Goal: Download file/media

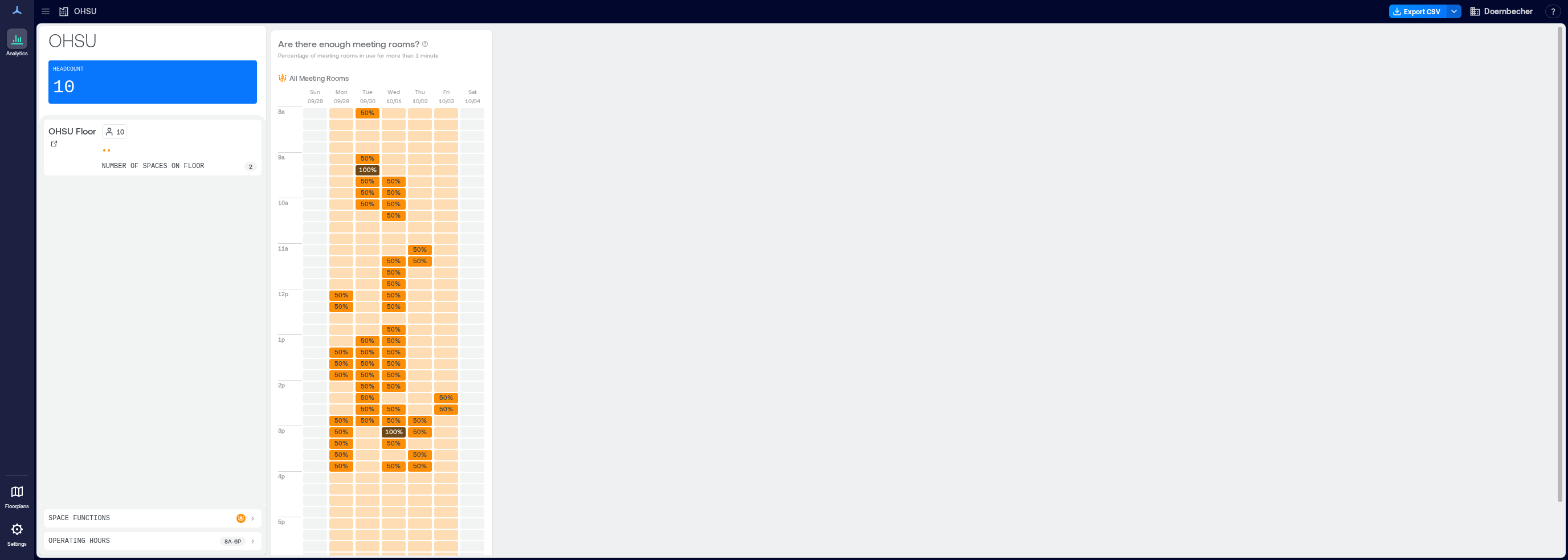
click at [869, 341] on div "Are there enough meeting rooms? Percentage of meeting rooms in use for more tha…" at bounding box center [912, 323] width 1283 height 586
click at [869, 239] on div "Are there enough meeting rooms? Percentage of meeting rooms in use for more tha…" at bounding box center [912, 323] width 1283 height 586
click at [18, 17] on icon at bounding box center [17, 10] width 13 height 13
click at [17, 13] on icon at bounding box center [17, 10] width 9 height 8
click at [19, 11] on icon at bounding box center [17, 10] width 13 height 13
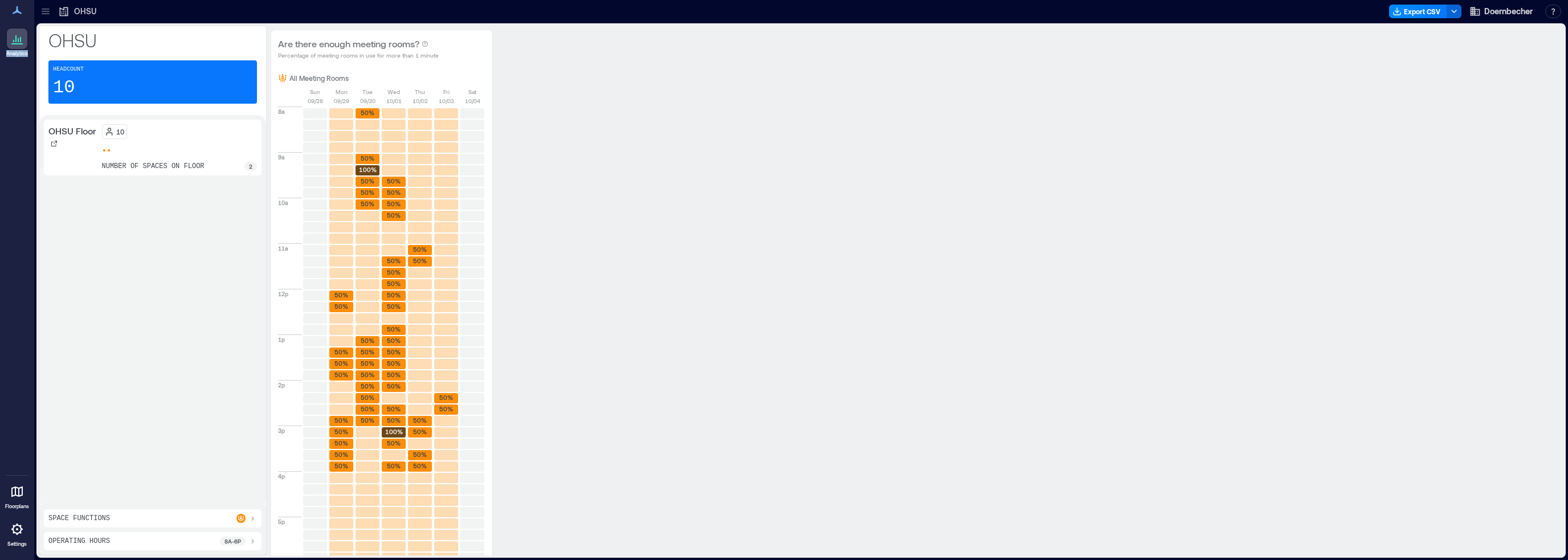
click at [19, 13] on icon at bounding box center [17, 10] width 13 height 13
click at [77, 12] on p "OHSU" at bounding box center [85, 11] width 22 height 11
click at [65, 13] on icon at bounding box center [64, 11] width 11 height 11
drag, startPoint x: 1073, startPoint y: 237, endPoint x: 1176, endPoint y: 169, distance: 123.4
click at [869, 237] on div "Are there enough meeting rooms? Percentage of meeting rooms in use for more tha…" at bounding box center [912, 323] width 1283 height 586
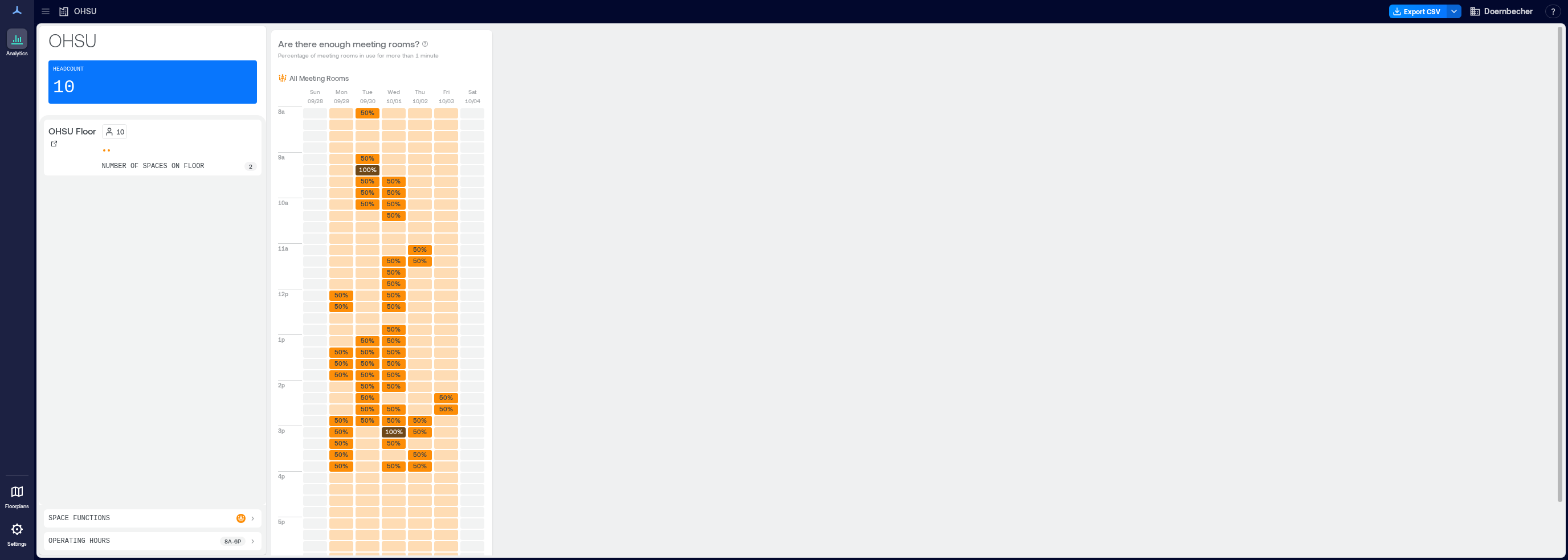
click at [357, 159] on rect at bounding box center [368, 158] width 24 height 10
click at [369, 157] on text "50%" at bounding box center [367, 158] width 13 height 7
click at [115, 83] on div "Headcount 10" at bounding box center [152, 82] width 209 height 44
drag, startPoint x: 67, startPoint y: 81, endPoint x: 75, endPoint y: 93, distance: 14.4
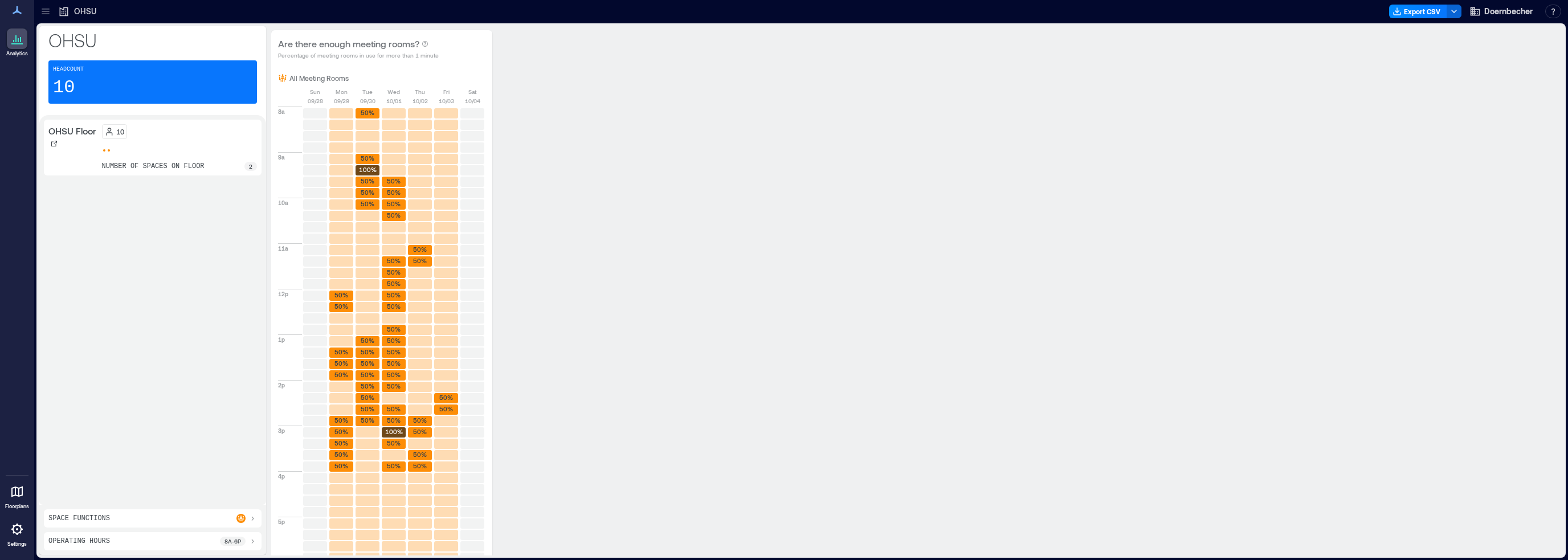
click at [67, 81] on p "10" at bounding box center [64, 88] width 21 height 23
click at [250, 169] on p "2" at bounding box center [250, 167] width 3 height 9
click at [126, 393] on div "Space Functions" at bounding box center [152, 519] width 209 height 9
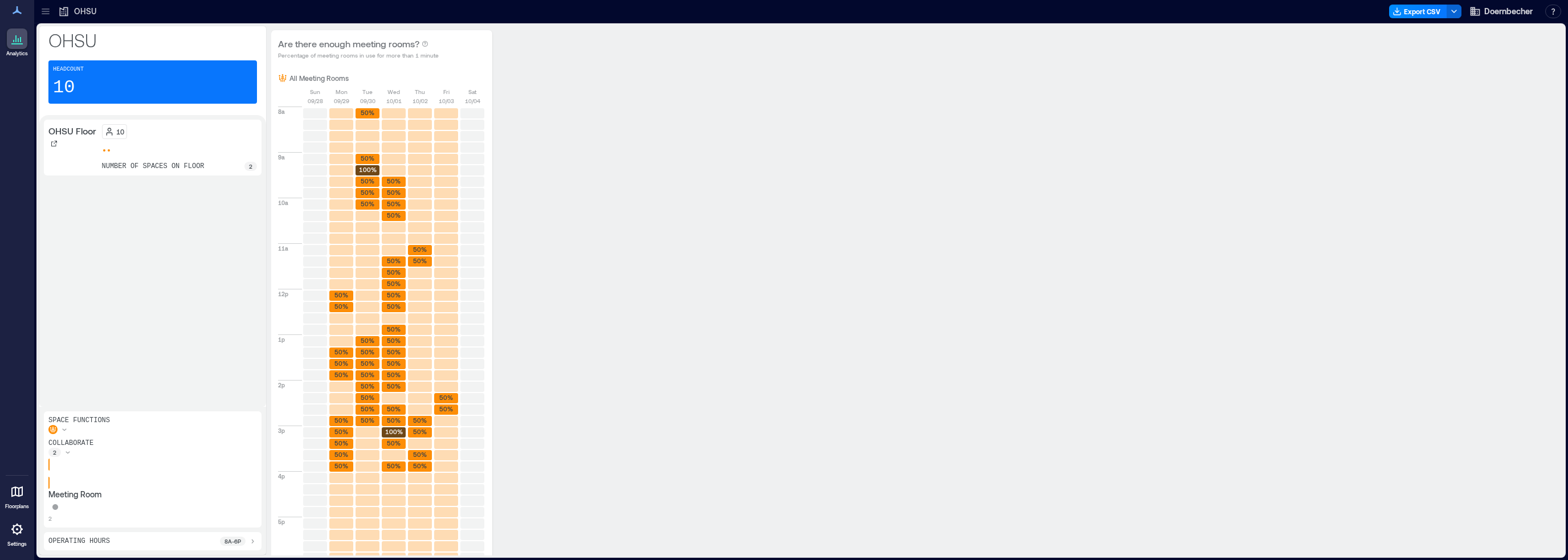
click at [125, 393] on div "Meeting Room 2" at bounding box center [152, 491] width 209 height 64
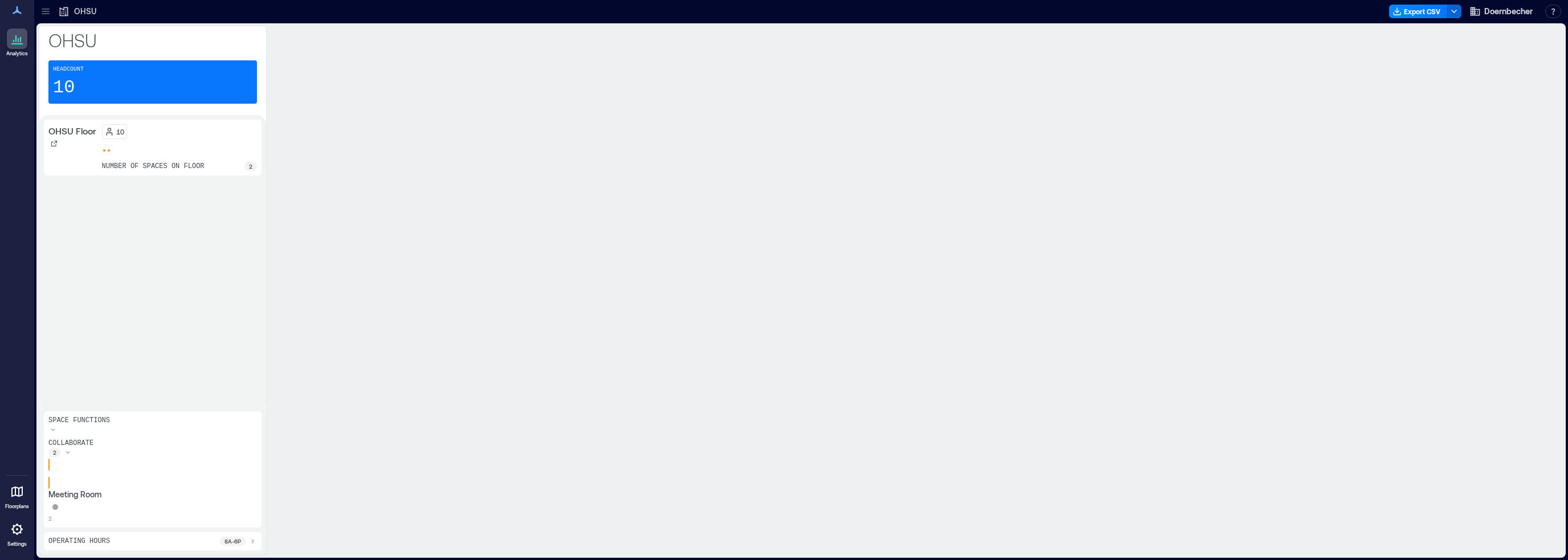
click at [94, 393] on p "Meeting Room" at bounding box center [152, 494] width 209 height 11
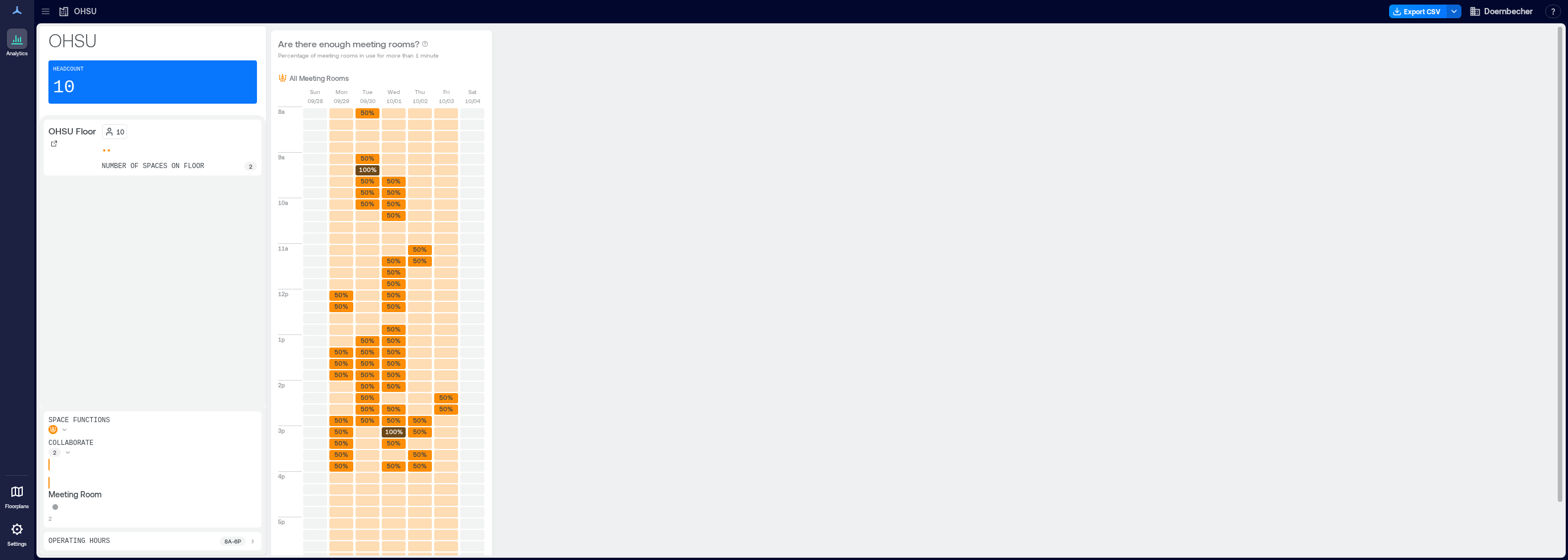
click at [307, 79] on p "All Meeting Rooms" at bounding box center [319, 78] width 59 height 9
click at [295, 77] on p "All Meeting Rooms" at bounding box center [319, 78] width 59 height 9
click at [111, 393] on div "Operating Hours 8a - 6p" at bounding box center [152, 541] width 209 height 9
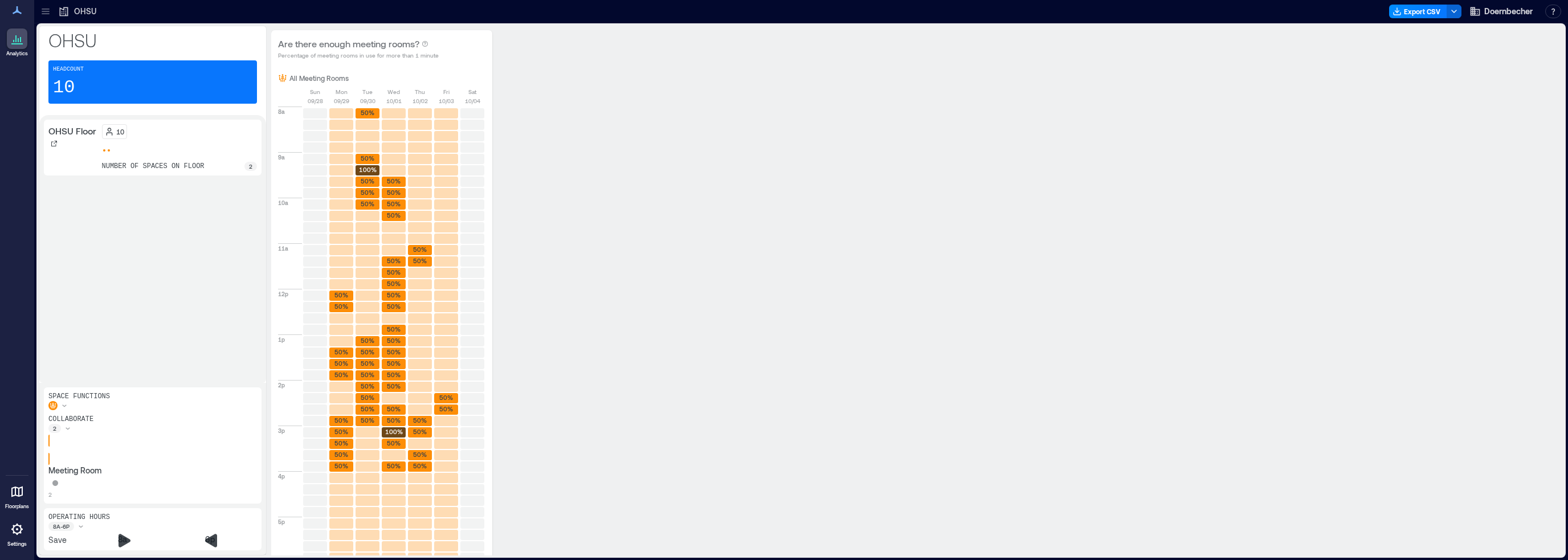
click at [121, 393] on div "collaborate 2 Meeting Room 2" at bounding box center [152, 457] width 209 height 85
click at [125, 393] on div "Space Functions collaborate 2 Meeting Room 2" at bounding box center [152, 445] width 217 height 116
click at [21, 14] on icon at bounding box center [17, 10] width 13 height 13
click at [869, 11] on icon "button" at bounding box center [1454, 11] width 9 height 9
click at [869, 12] on button "Export CSV" at bounding box center [1418, 11] width 58 height 13
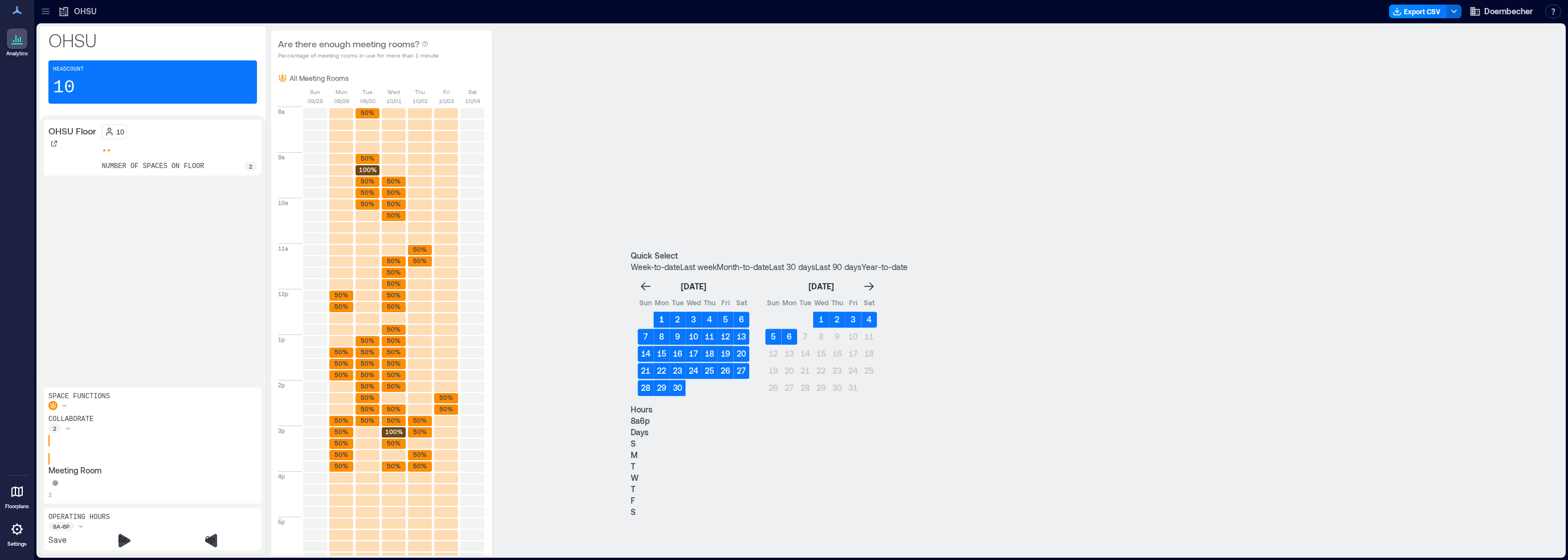
click at [669, 312] on button "1" at bounding box center [661, 320] width 16 height 16
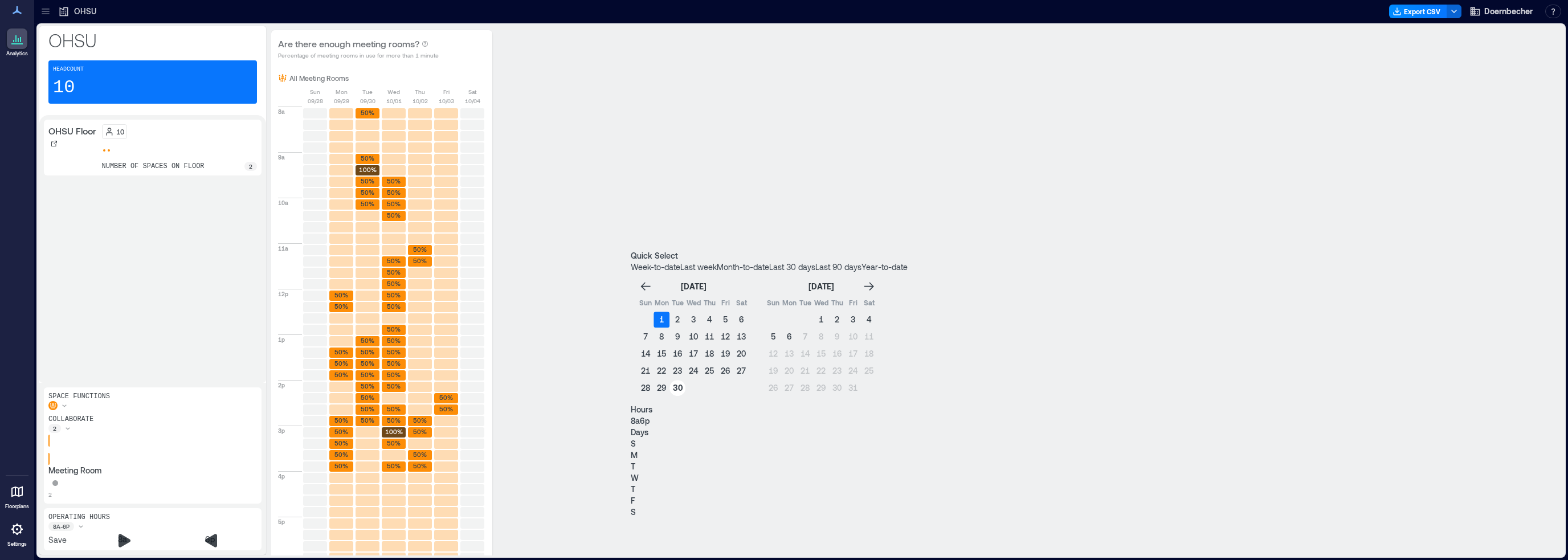
click at [685, 380] on button "30" at bounding box center [677, 388] width 16 height 16
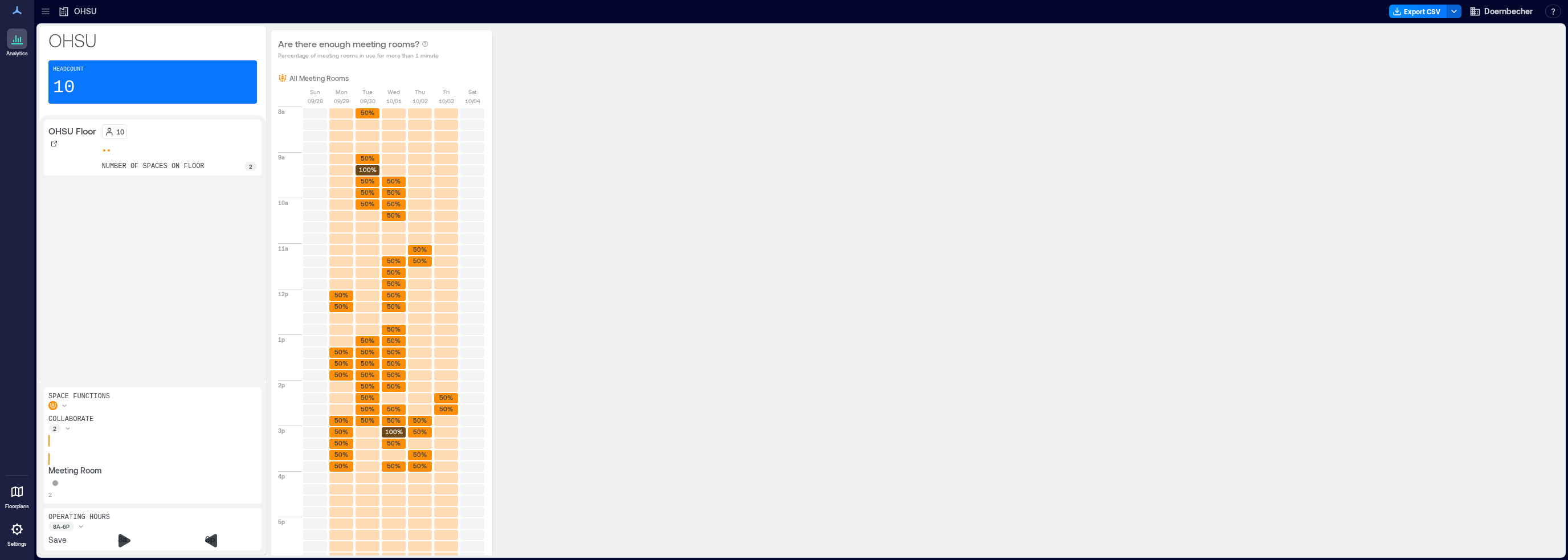
drag, startPoint x: 1461, startPoint y: 64, endPoint x: 1424, endPoint y: 14, distance: 62.2
click at [869, 64] on div "Are there enough meeting rooms? Percentage of meeting rooms in use for more tha…" at bounding box center [912, 323] width 1283 height 586
click at [869, 14] on button "Export CSV" at bounding box center [1418, 11] width 58 height 13
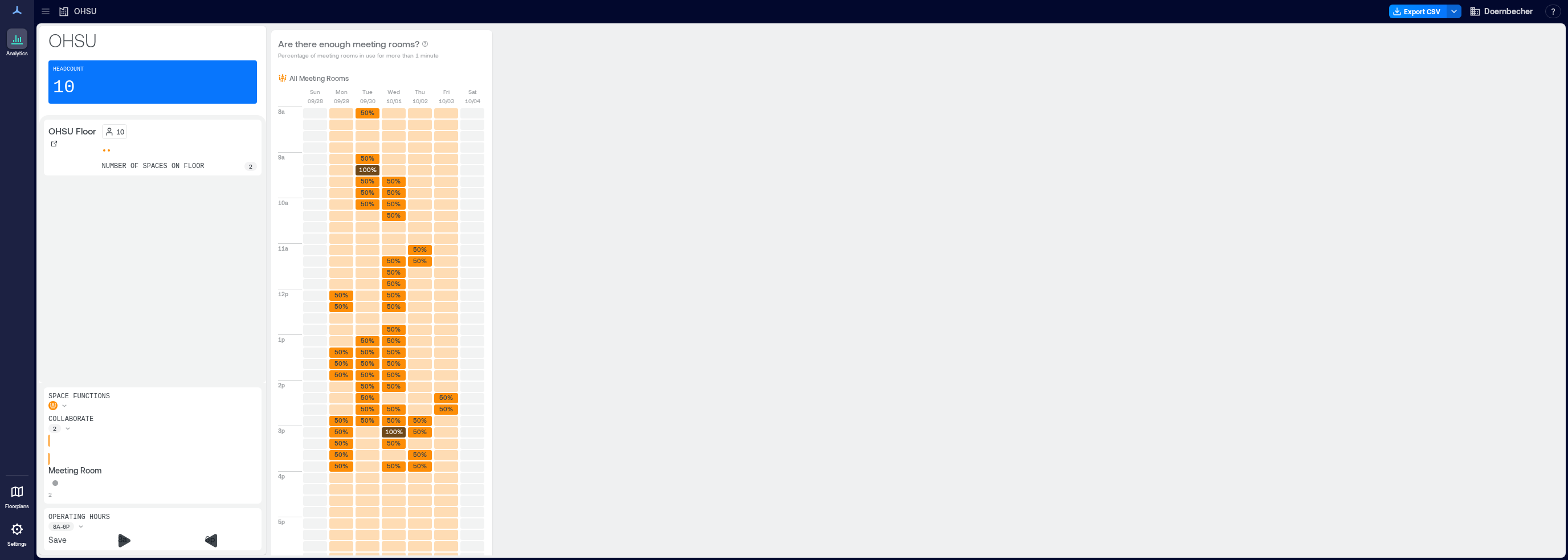
click at [869, 89] on div "Are there enough meeting rooms? Percentage of meeting rooms in use for more tha…" at bounding box center [912, 323] width 1283 height 586
click at [869, 5] on button "Export CSV" at bounding box center [1418, 11] width 58 height 13
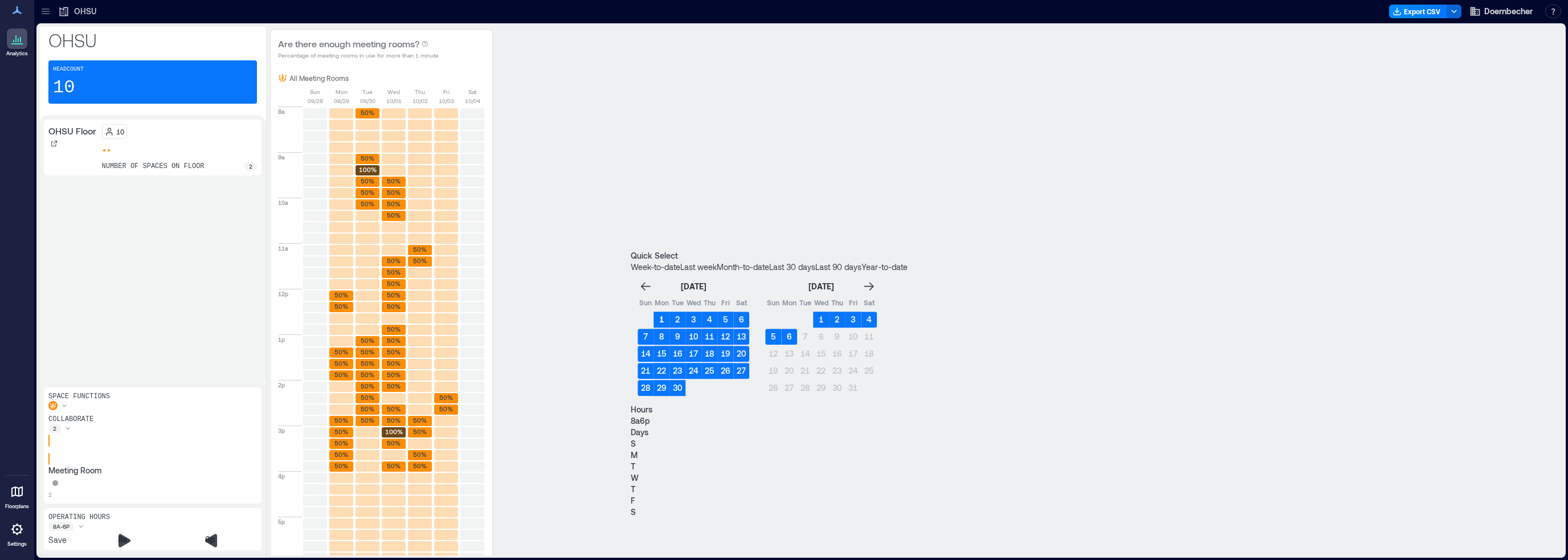
click at [669, 312] on button "1" at bounding box center [661, 320] width 16 height 16
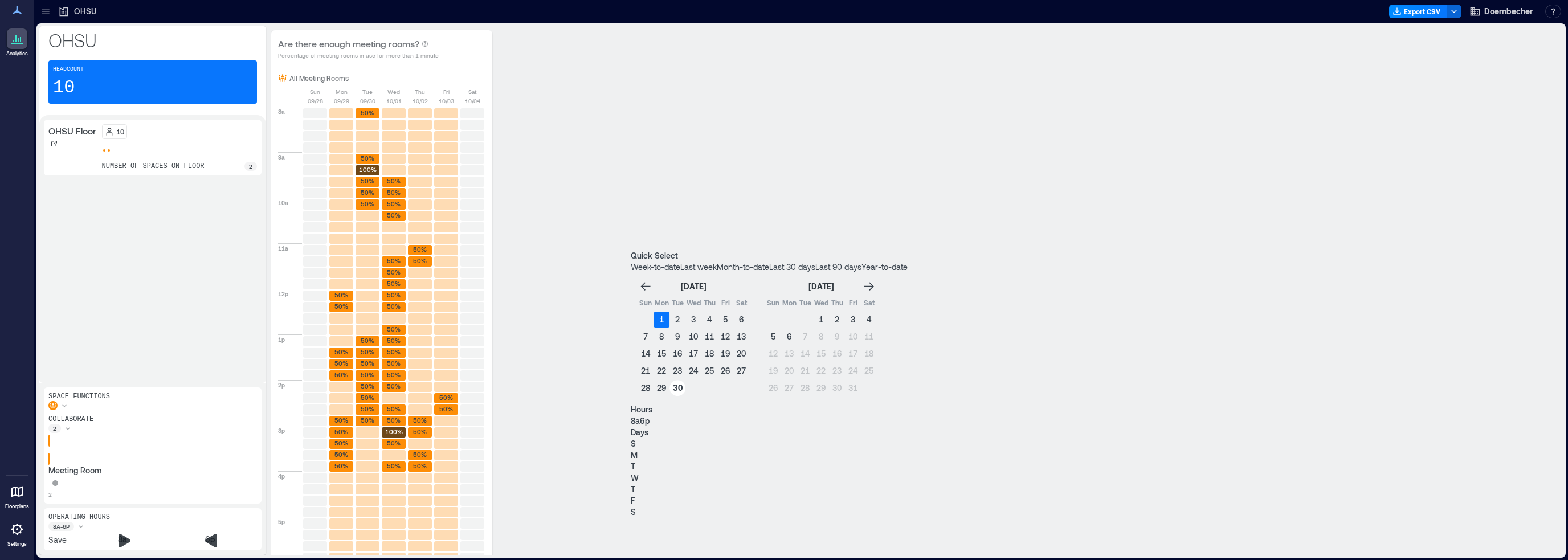
click at [685, 380] on button "30" at bounding box center [677, 388] width 16 height 16
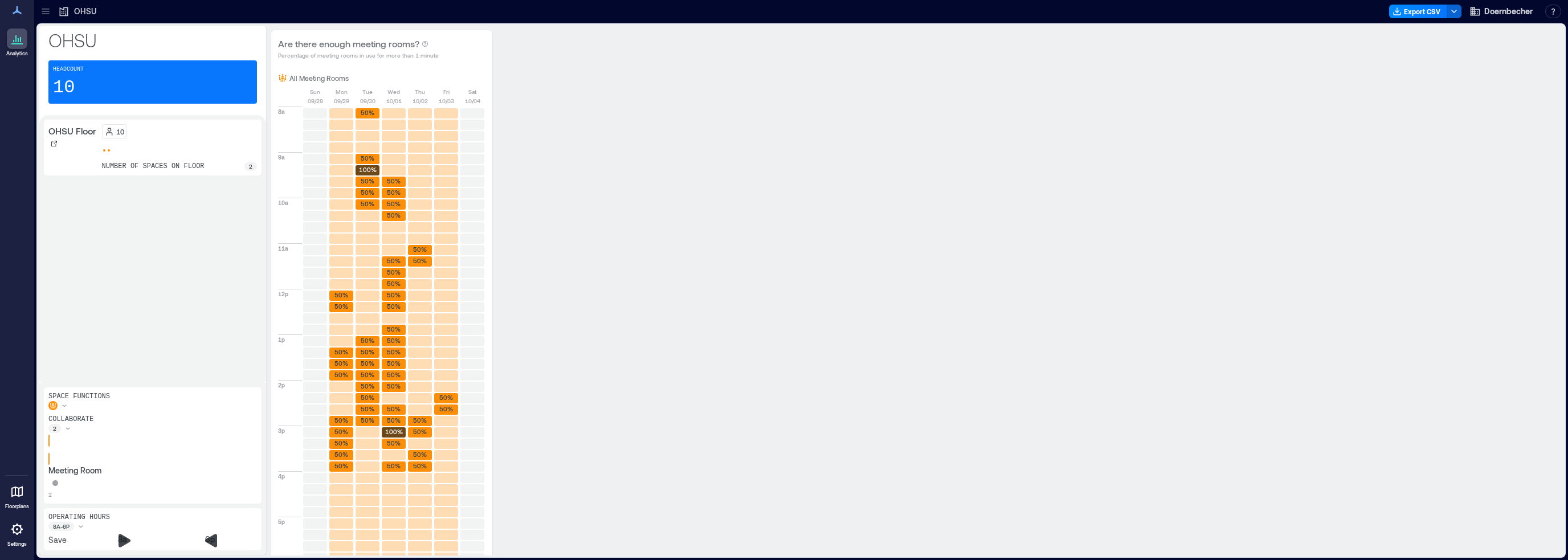
click at [869, 13] on button "Export CSV" at bounding box center [1410, 11] width 58 height 13
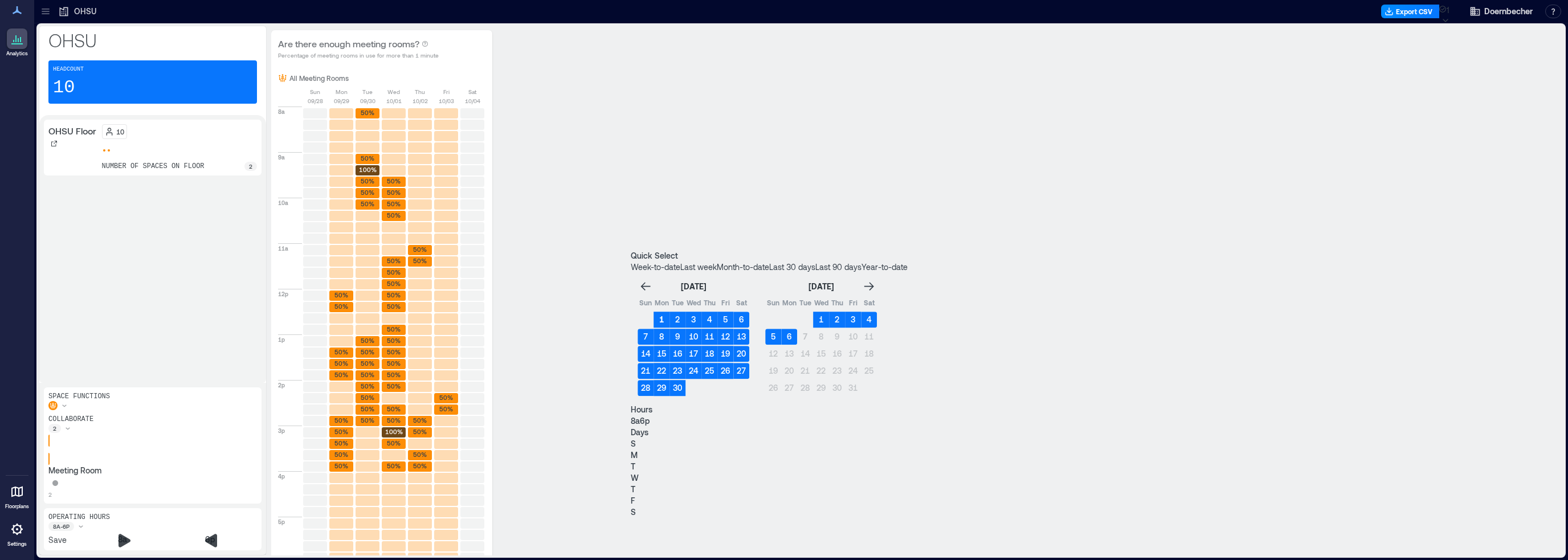
click at [669, 312] on button "1" at bounding box center [661, 320] width 16 height 16
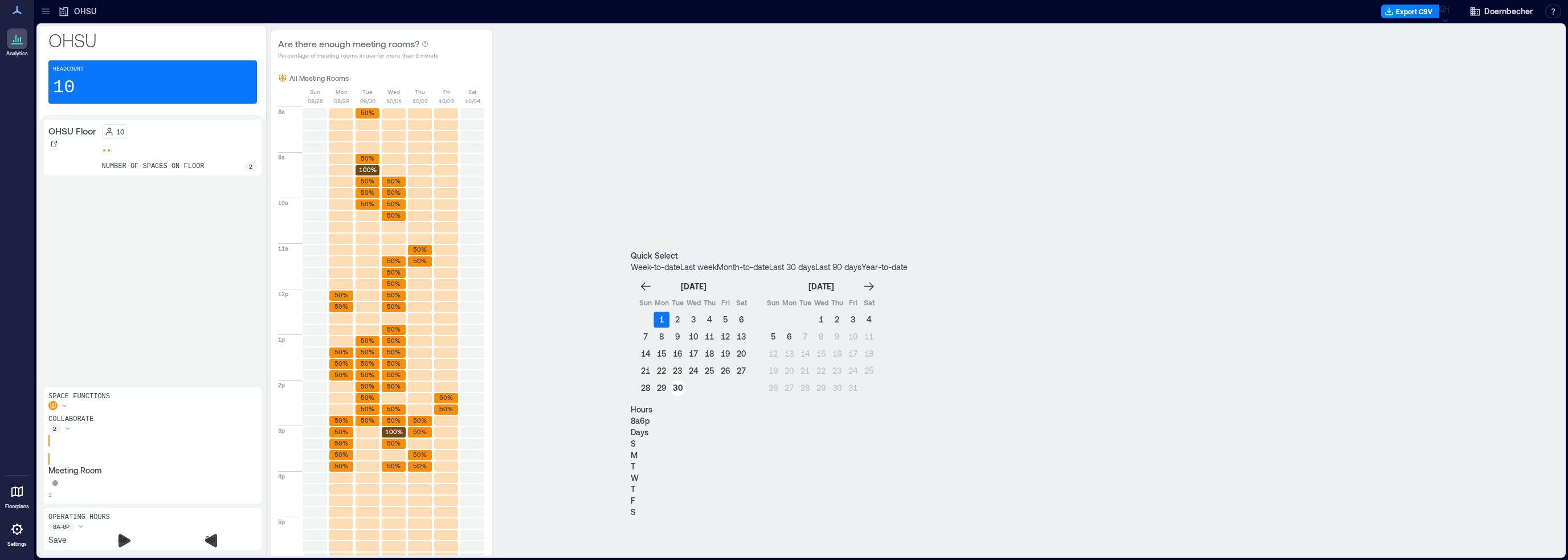
click at [685, 380] on button "30" at bounding box center [677, 388] width 16 height 16
